Goal: Check status: Check status

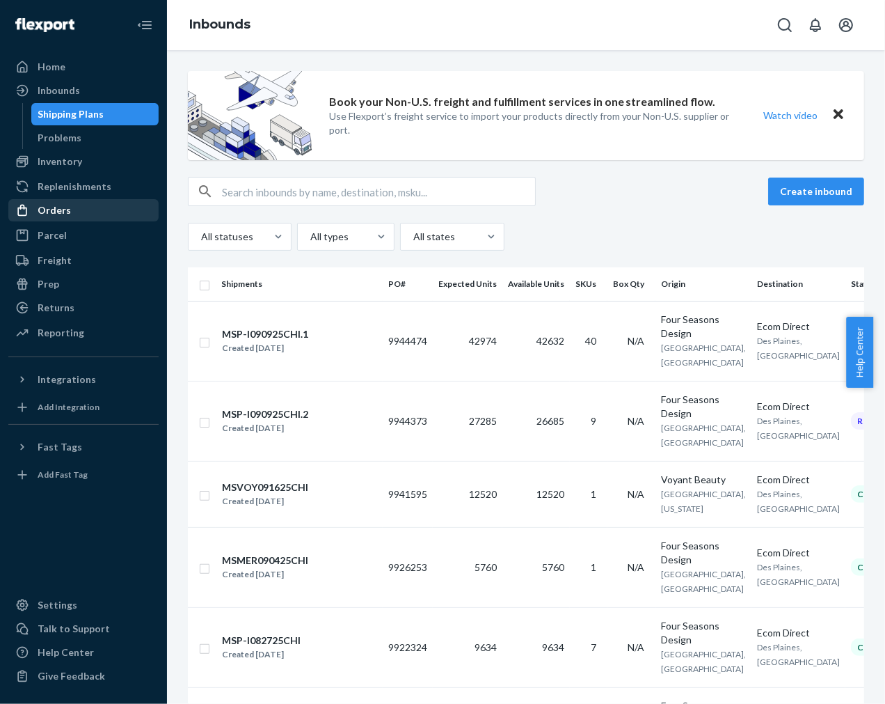
click at [73, 210] on div "Orders" at bounding box center [84, 209] width 148 height 19
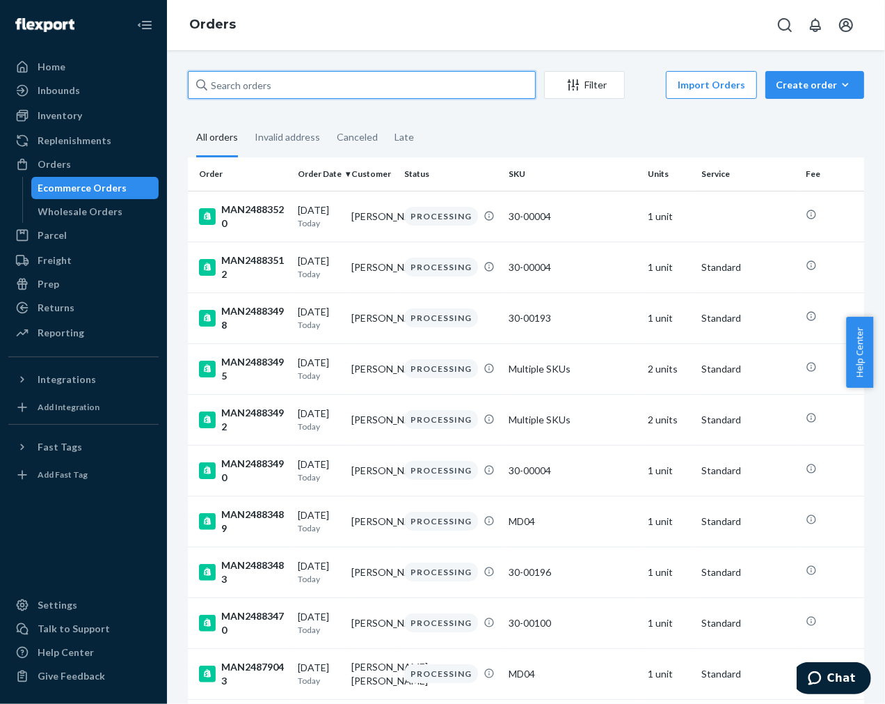
click at [281, 91] on input "text" at bounding box center [362, 85] width 348 height 28
paste input "canceled in [GEOGRAPHIC_DATA]"
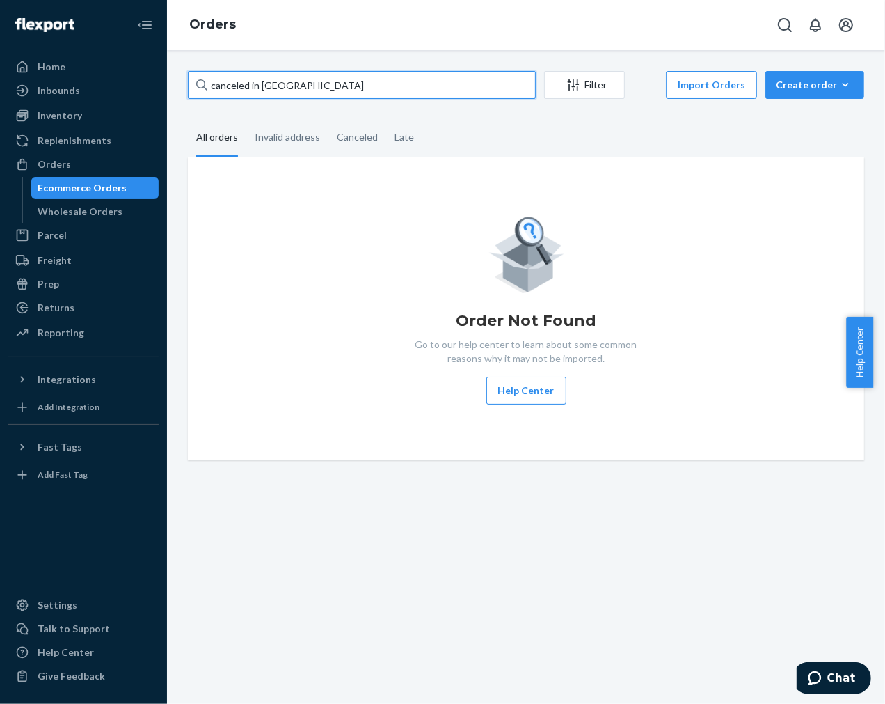
click at [429, 74] on input "canceled in [GEOGRAPHIC_DATA]" at bounding box center [362, 85] width 348 height 28
click at [430, 81] on input "canceled in [GEOGRAPHIC_DATA]" at bounding box center [362, 85] width 348 height 28
paste input "MAN24878515"
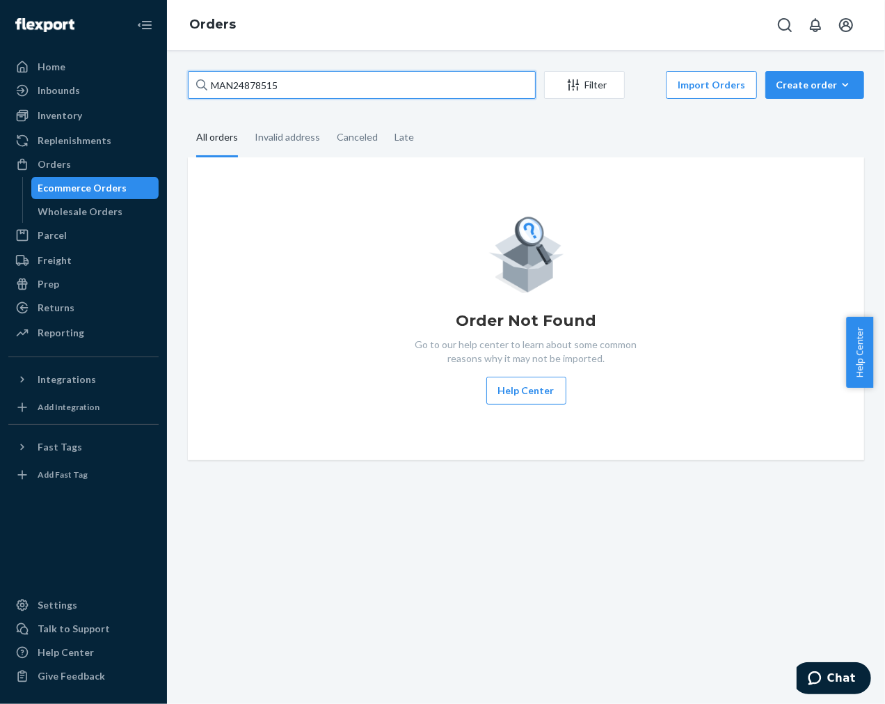
type input "MAN24878515"
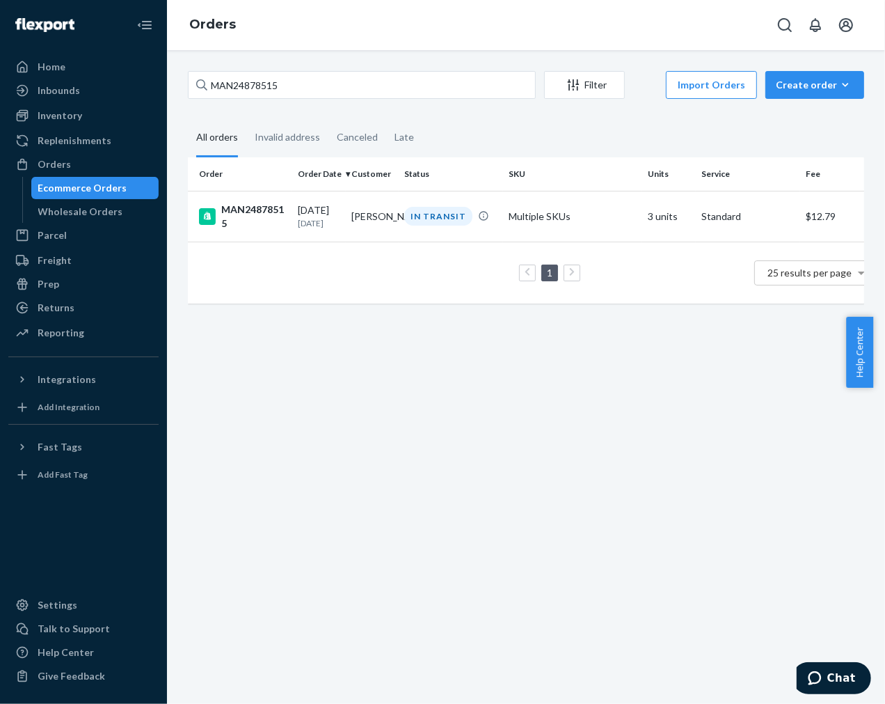
click at [300, 397] on div "MAN24878515 Filter Import Orders Create order Ecommerce order Removal order All…" at bounding box center [526, 376] width 718 height 653
click at [262, 207] on div "MAN24878515" at bounding box center [243, 217] width 88 height 28
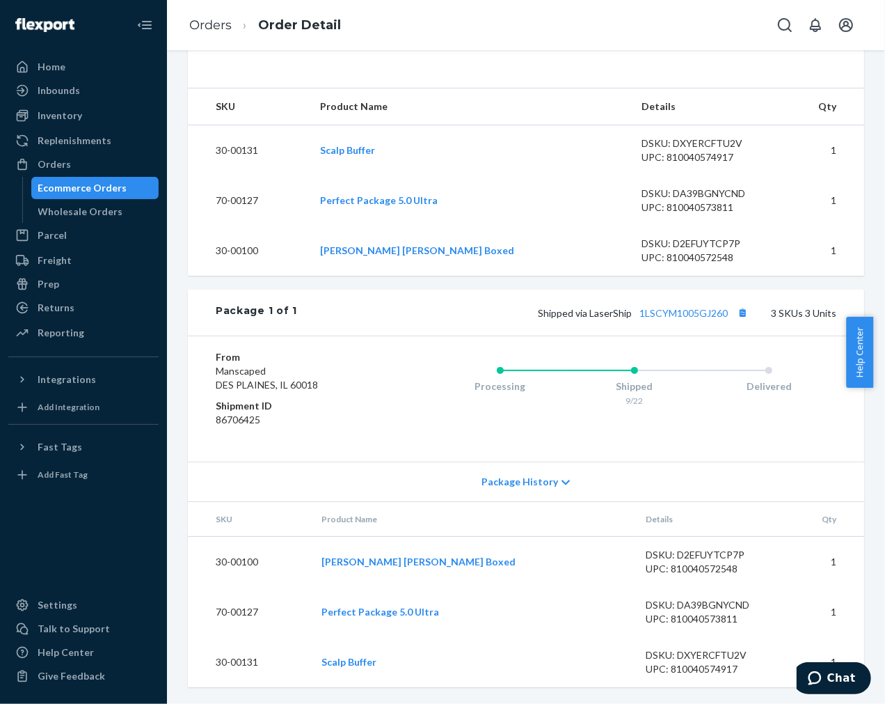
scroll to position [447, 0]
click at [678, 317] on link "1LSCYM1005GJ260" at bounding box center [684, 313] width 88 height 12
click at [734, 311] on button "Copy tracking number" at bounding box center [743, 312] width 18 height 18
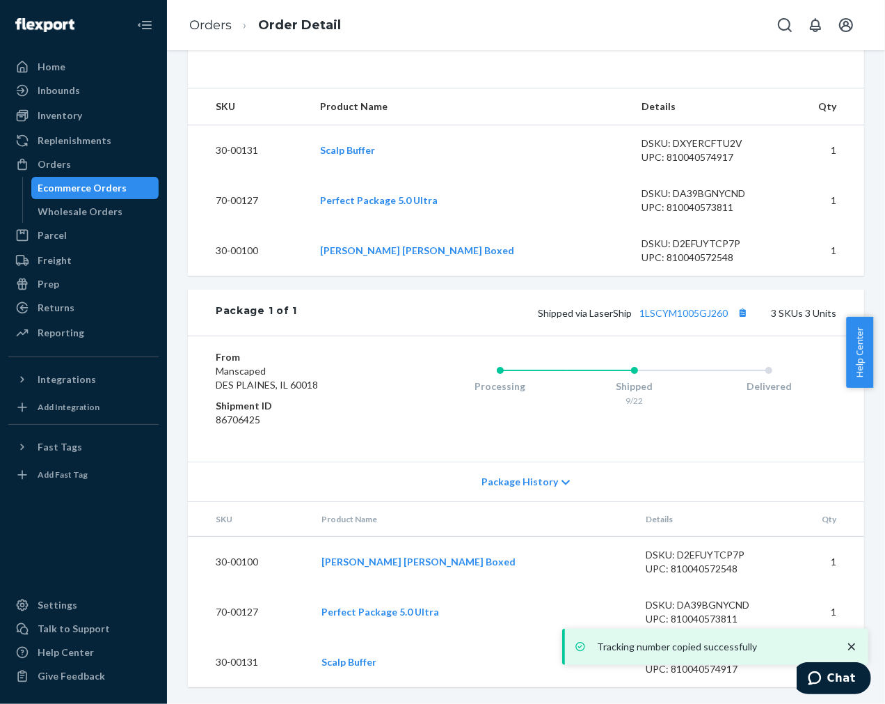
click at [296, 422] on dd "86706425" at bounding box center [296, 420] width 161 height 14
